Goal: Task Accomplishment & Management: Manage account settings

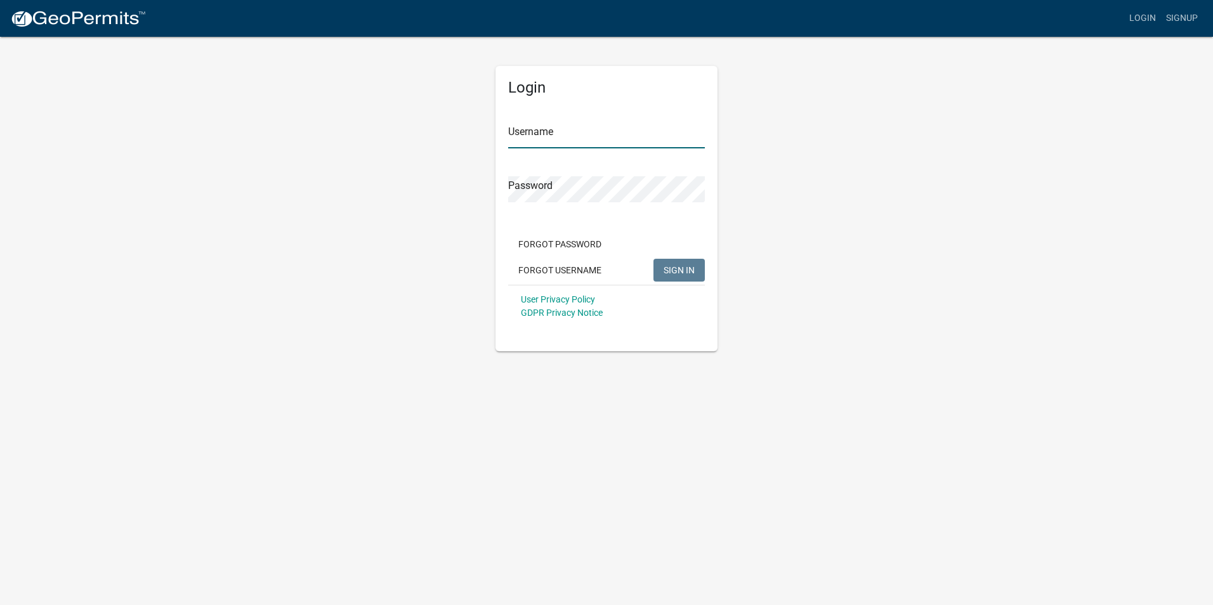
type input "Jsaxon728"
click at [680, 272] on span "SIGN IN" at bounding box center [679, 270] width 31 height 10
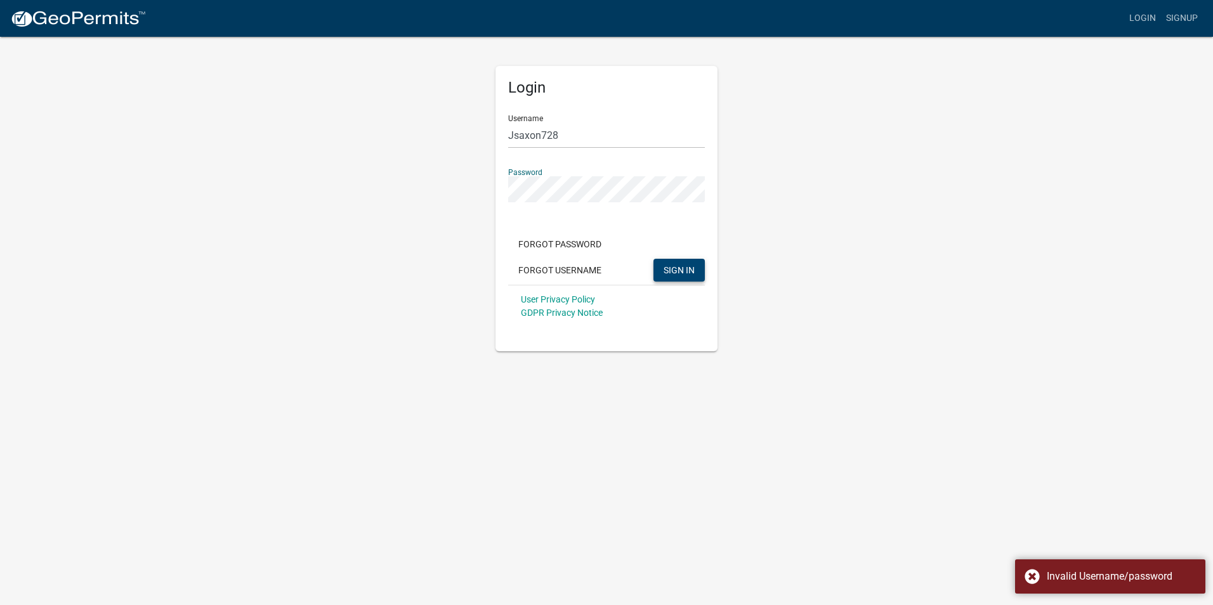
click at [774, 242] on div "Login Username Jsaxon728 Password Forgot Password Forgot Username SIGN IN User …" at bounding box center [606, 194] width 723 height 316
click at [679, 272] on span "SIGN IN" at bounding box center [679, 270] width 31 height 10
click at [589, 131] on input "Jsaxon728" at bounding box center [606, 135] width 197 height 26
click at [838, 153] on div "Login Username Jsaxon728 Password Forgot Password Forgot Username SIGN IN User …" at bounding box center [606, 194] width 723 height 316
click at [680, 270] on span "SIGN IN" at bounding box center [679, 270] width 31 height 10
